Goal: Transaction & Acquisition: Download file/media

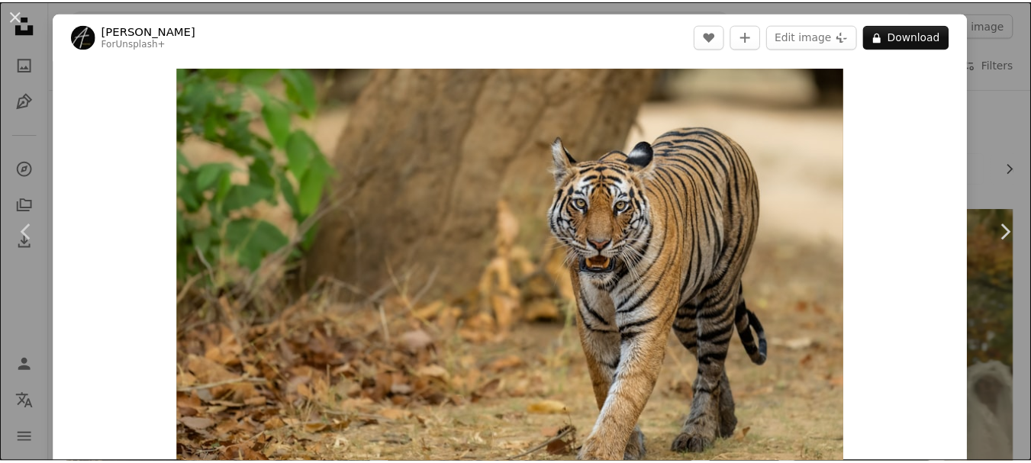
scroll to position [11691, 0]
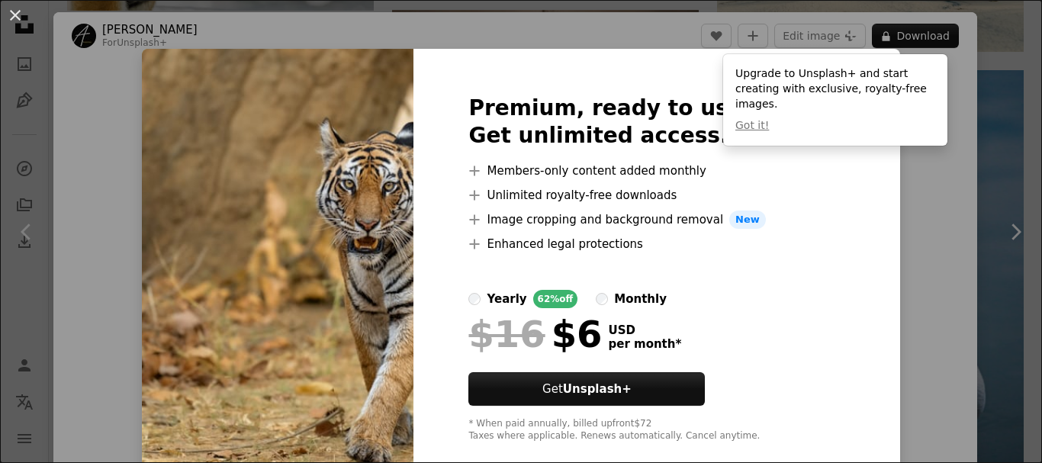
click at [976, 273] on div "An X shape Premium, ready to use images. Get unlimited access. A plus sign Memb…" at bounding box center [521, 231] width 1042 height 463
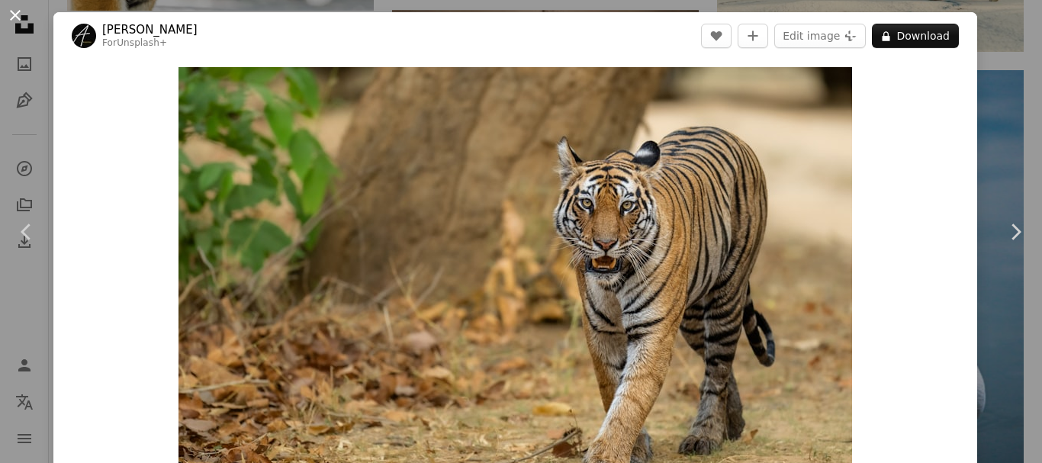
click at [14, 18] on button "An X shape" at bounding box center [15, 15] width 18 height 18
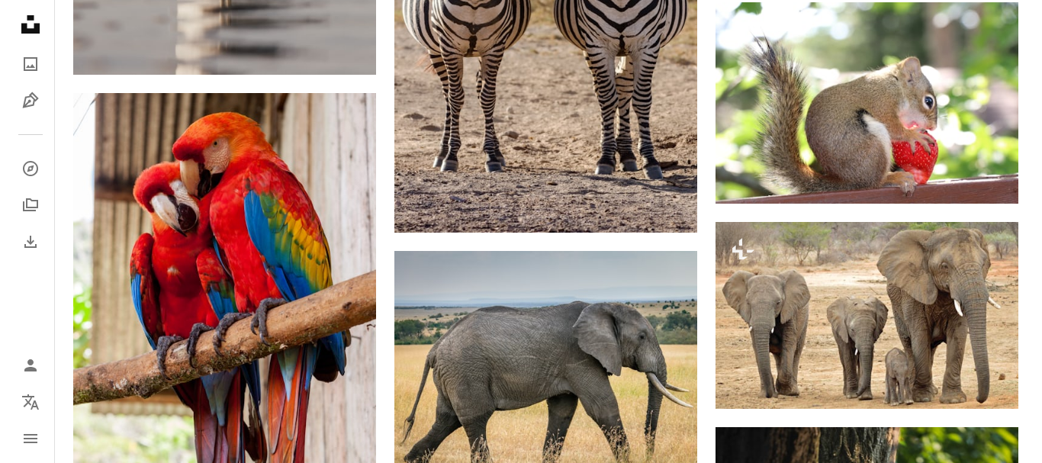
scroll to position [12623, 0]
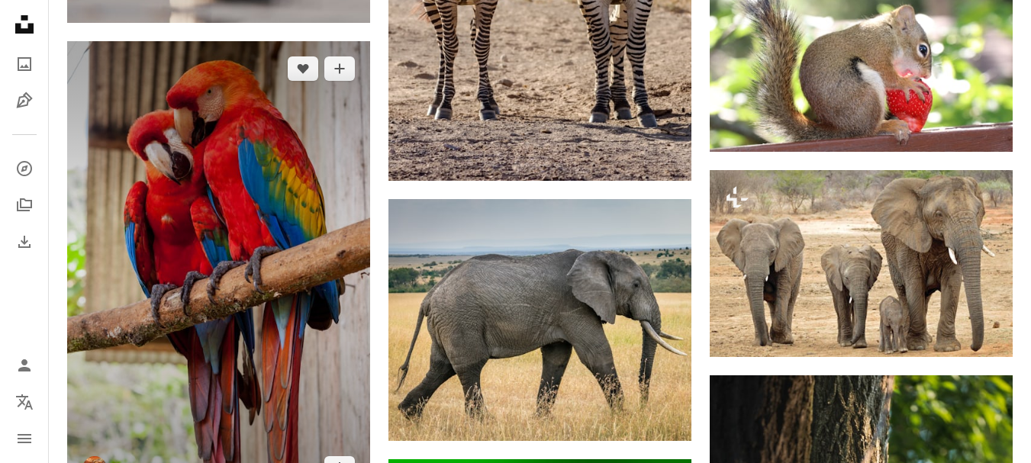
click at [313, 269] on img at bounding box center [218, 268] width 303 height 455
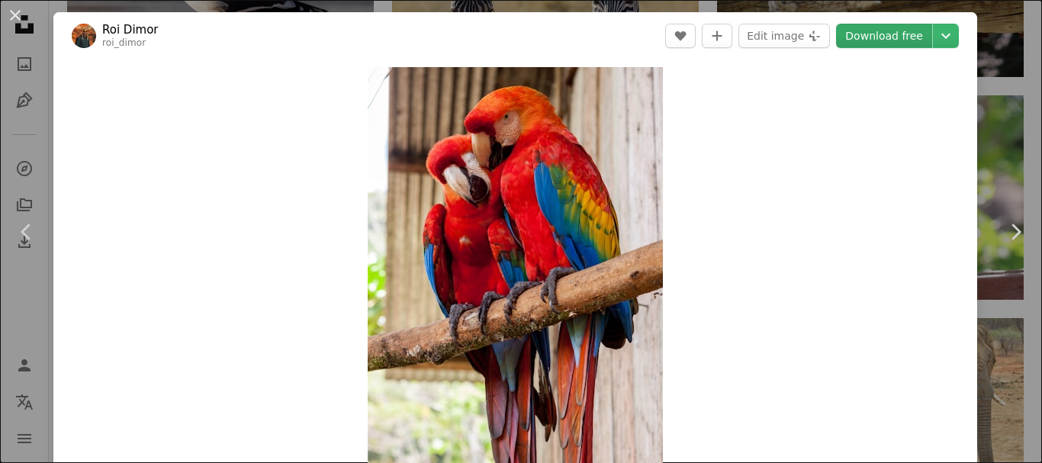
click at [883, 32] on link "Download free" at bounding box center [884, 36] width 96 height 24
